Goal: Information Seeking & Learning: Find specific fact

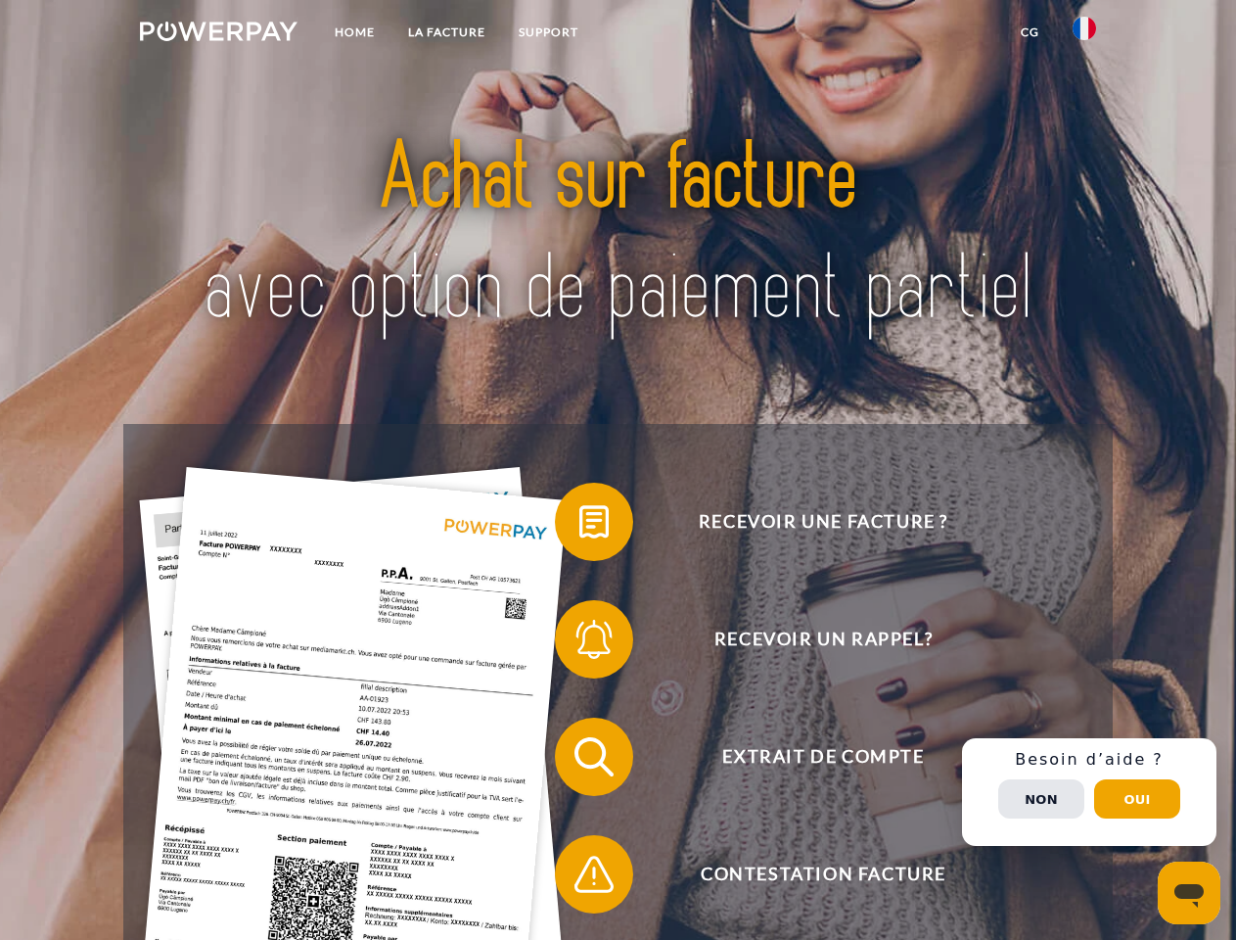
click at [218, 34] on img at bounding box center [219, 32] width 158 height 20
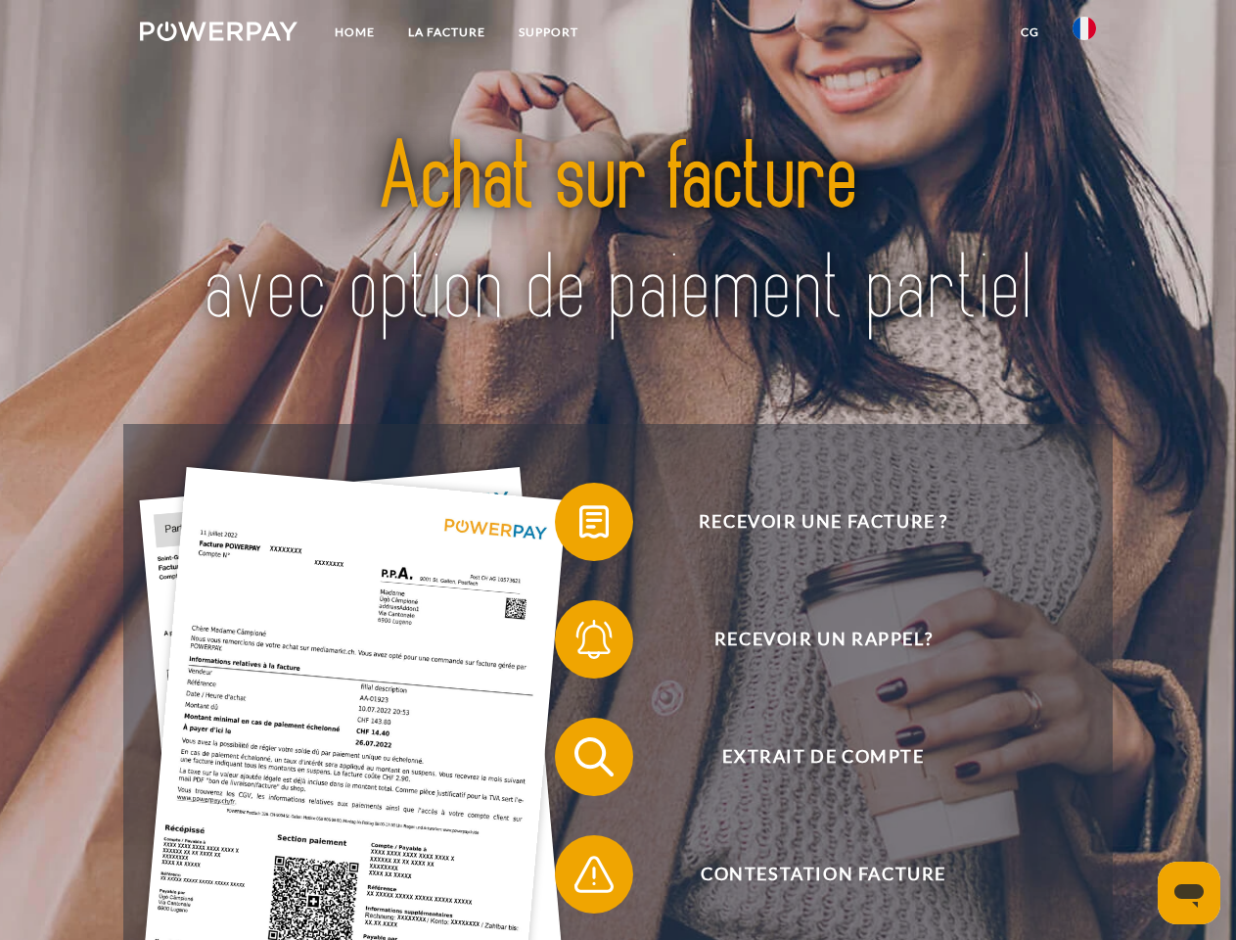
click at [1084, 34] on img at bounding box center [1084, 28] width 23 height 23
click at [1030, 32] on link "CG" at bounding box center [1030, 32] width 52 height 35
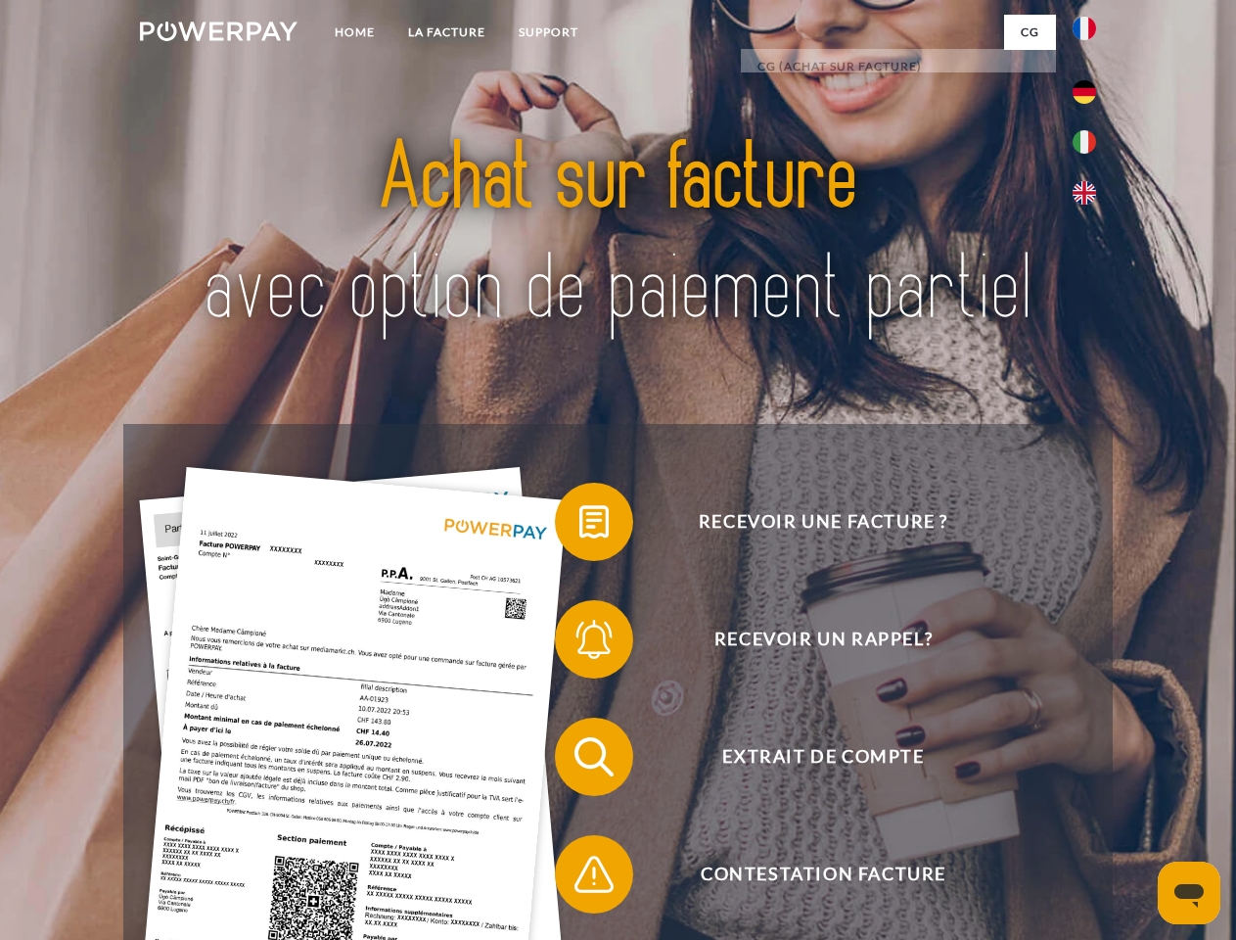
click at [579, 526] on span at bounding box center [565, 522] width 98 height 98
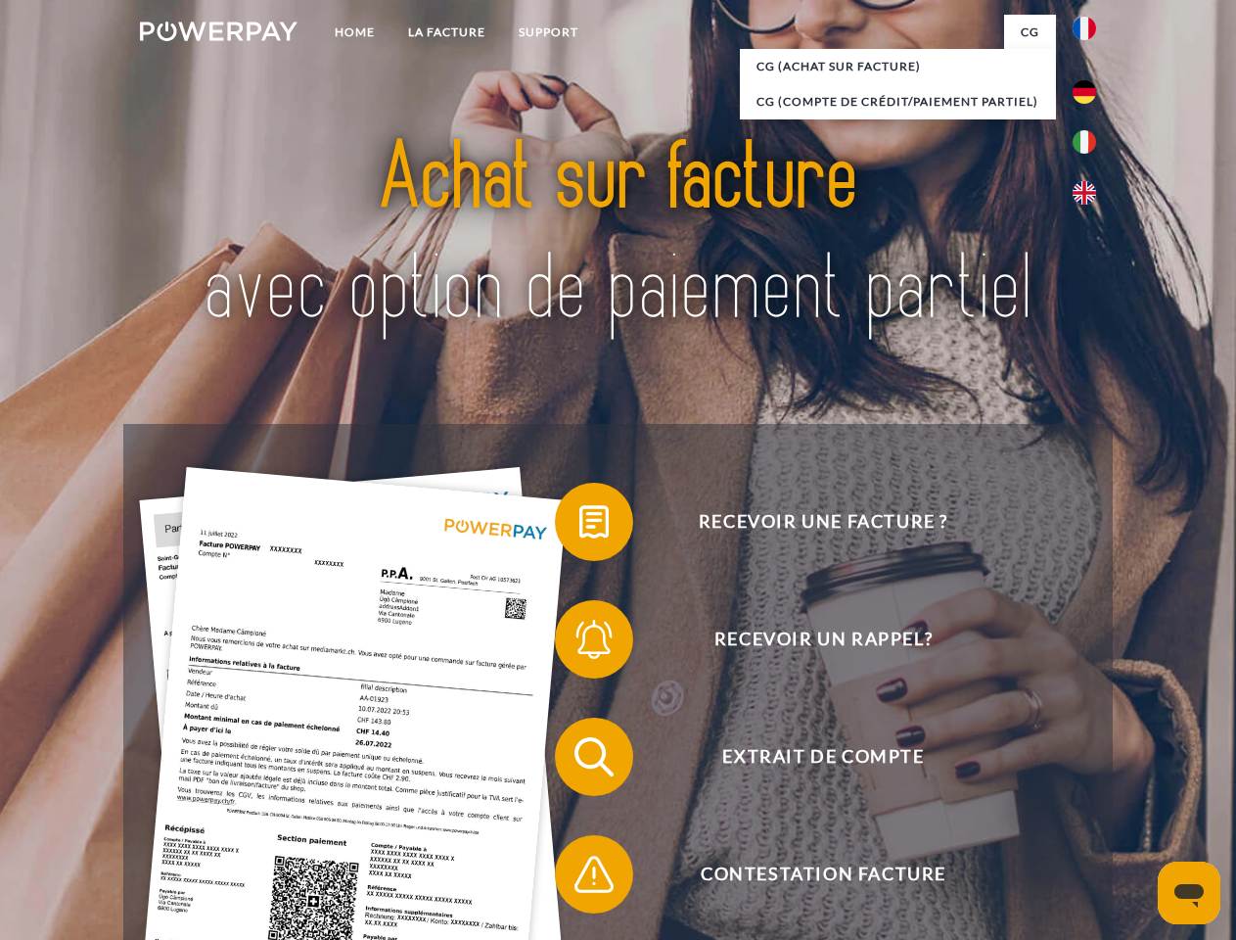
click at [579, 643] on span at bounding box center [565, 639] width 98 height 98
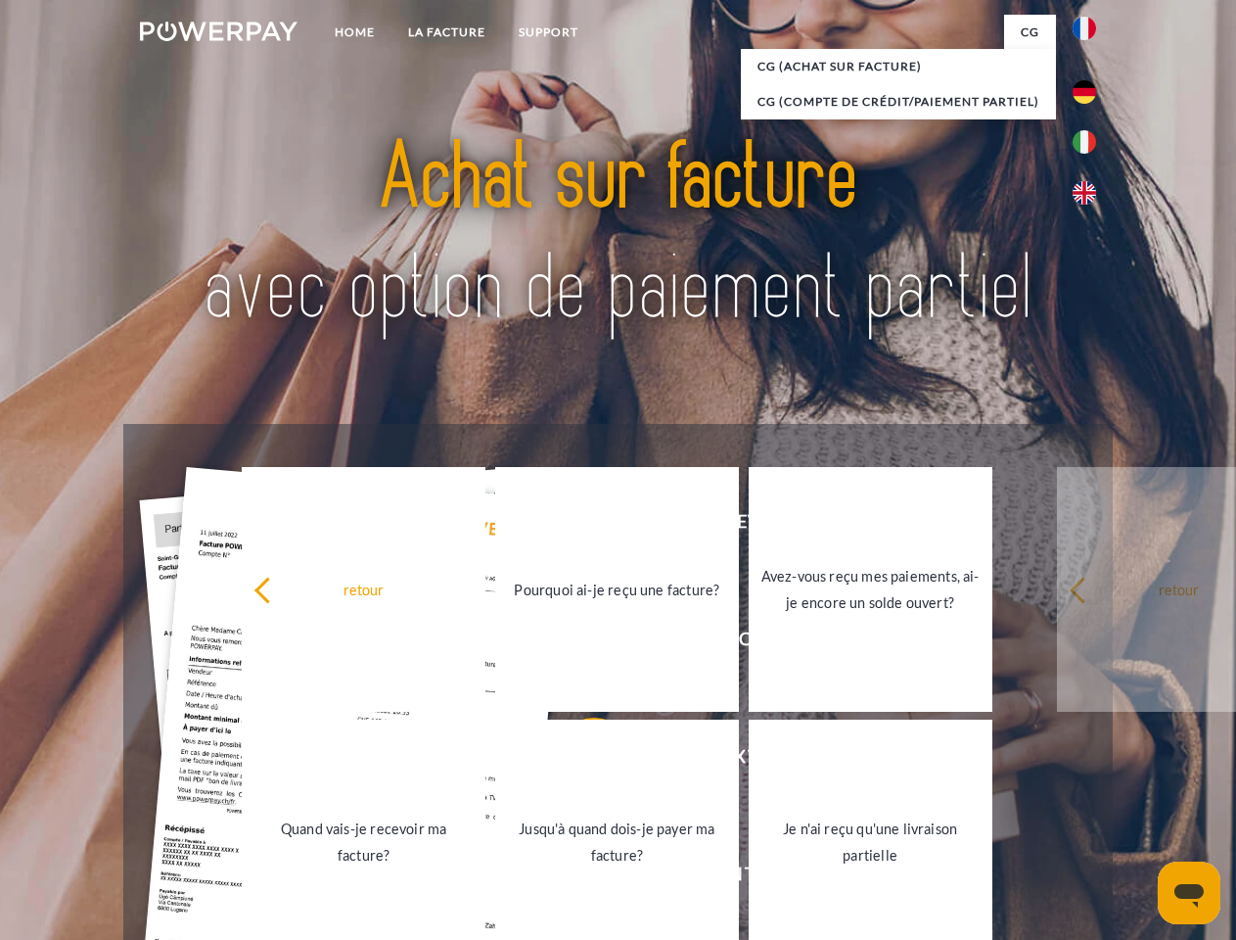
click at [579, 761] on link "Jusqu'à quand dois-je payer ma facture?" at bounding box center [617, 841] width 244 height 245
click at [579, 878] on link "Jusqu'à quand dois-je payer ma facture?" at bounding box center [617, 841] width 244 height 245
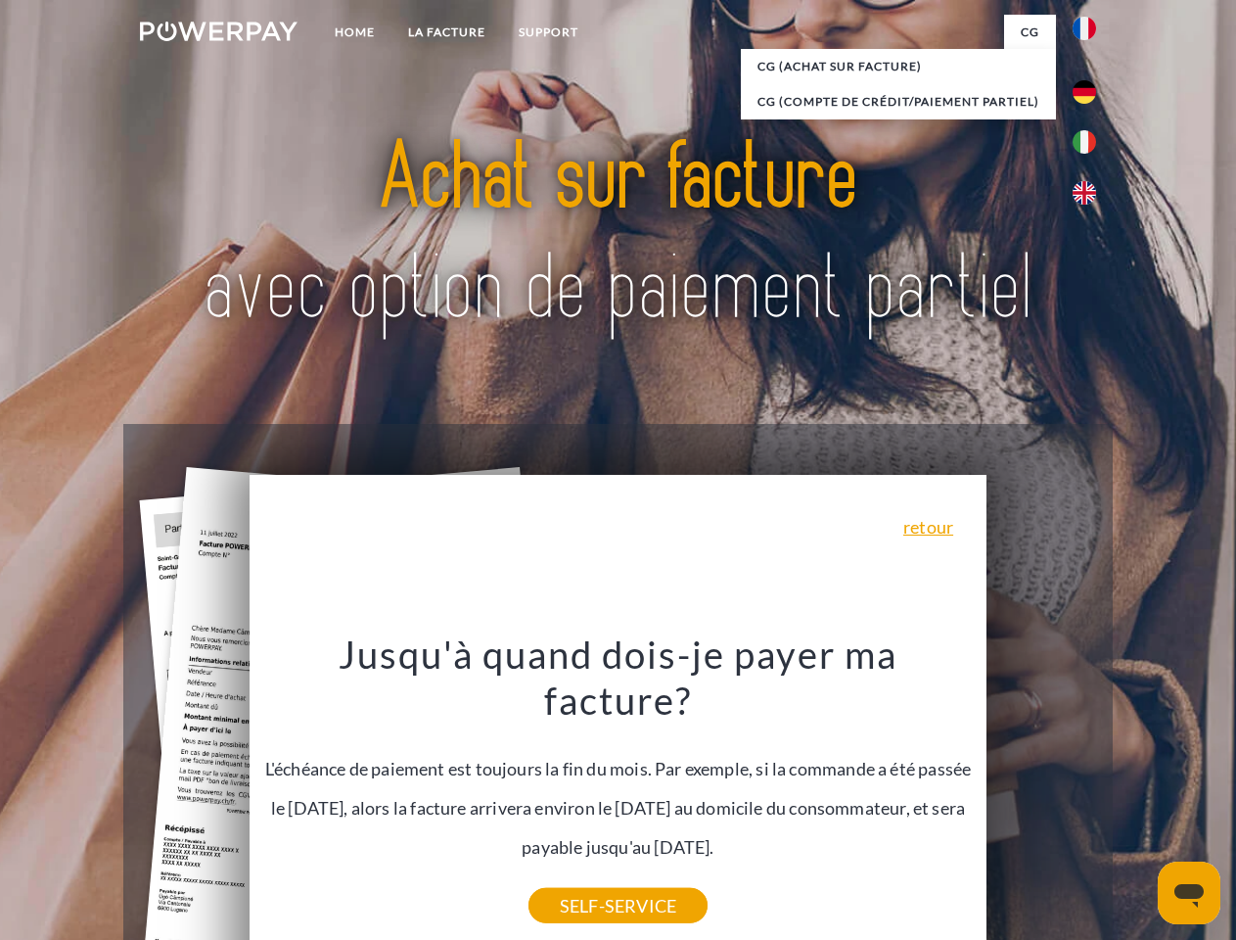
click at [1041, 796] on span "Extrait de compte" at bounding box center [823, 756] width 480 height 78
click at [1137, 799] on header "Home LA FACTURE Support" at bounding box center [618, 676] width 1236 height 1352
